Goal: Information Seeking & Learning: Learn about a topic

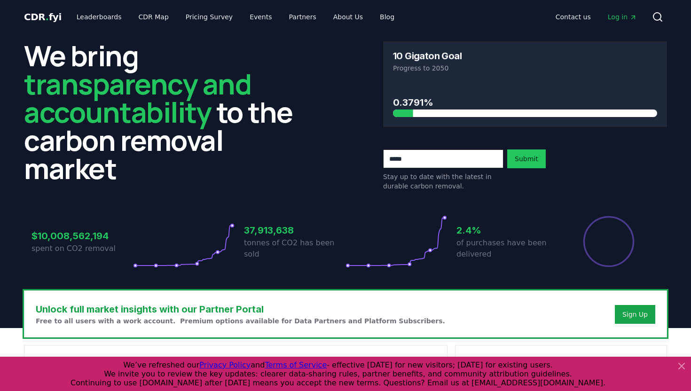
click at [681, 364] on icon at bounding box center [681, 366] width 11 height 11
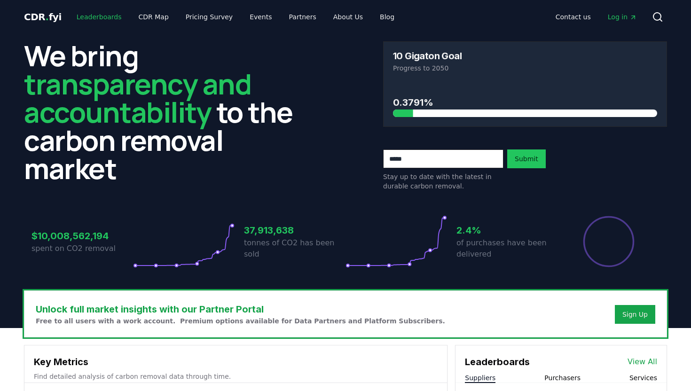
click at [104, 16] on link "Leaderboards" at bounding box center [99, 16] width 60 height 17
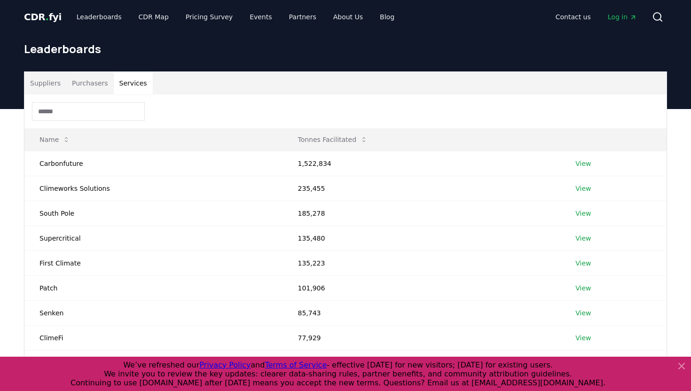
click at [118, 86] on button "Services" at bounding box center [133, 83] width 39 height 23
click at [573, 182] on td "View" at bounding box center [613, 188] width 106 height 25
click at [579, 188] on link "View" at bounding box center [583, 188] width 16 height 9
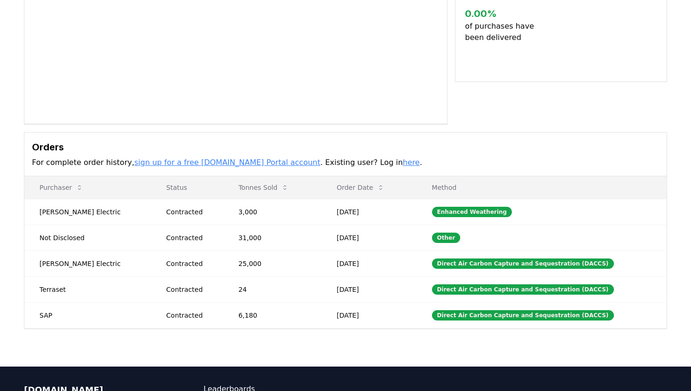
scroll to position [150, 0]
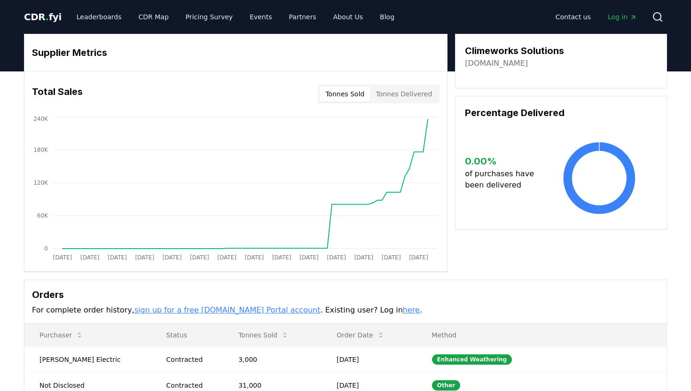
scroll to position [150, 0]
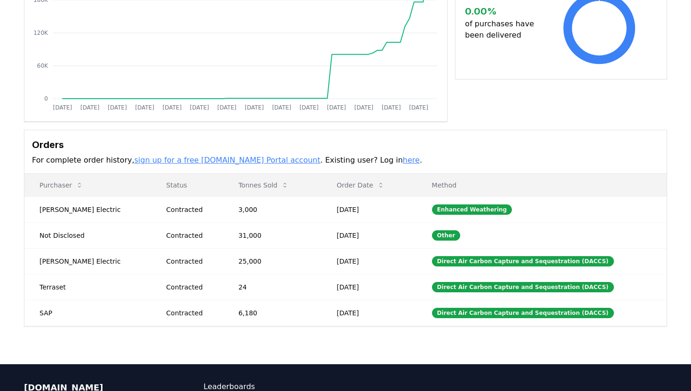
click at [23, 171] on div "Supplier Metrics Total Sales Tonnes Sold Tonnes Delivered [DATE] [DATE] [DATE] …" at bounding box center [345, 105] width 658 height 443
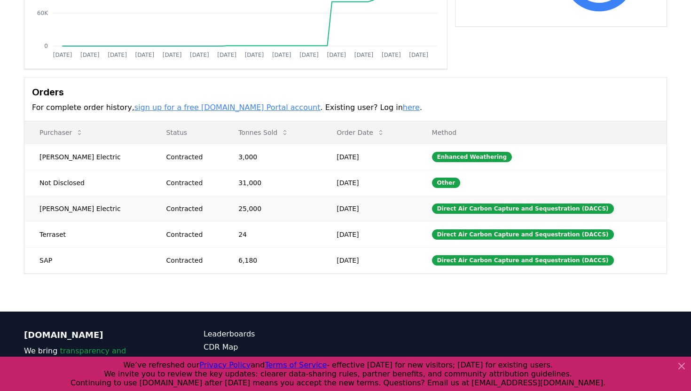
scroll to position [195, 0]
